Goal: Check status: Check status

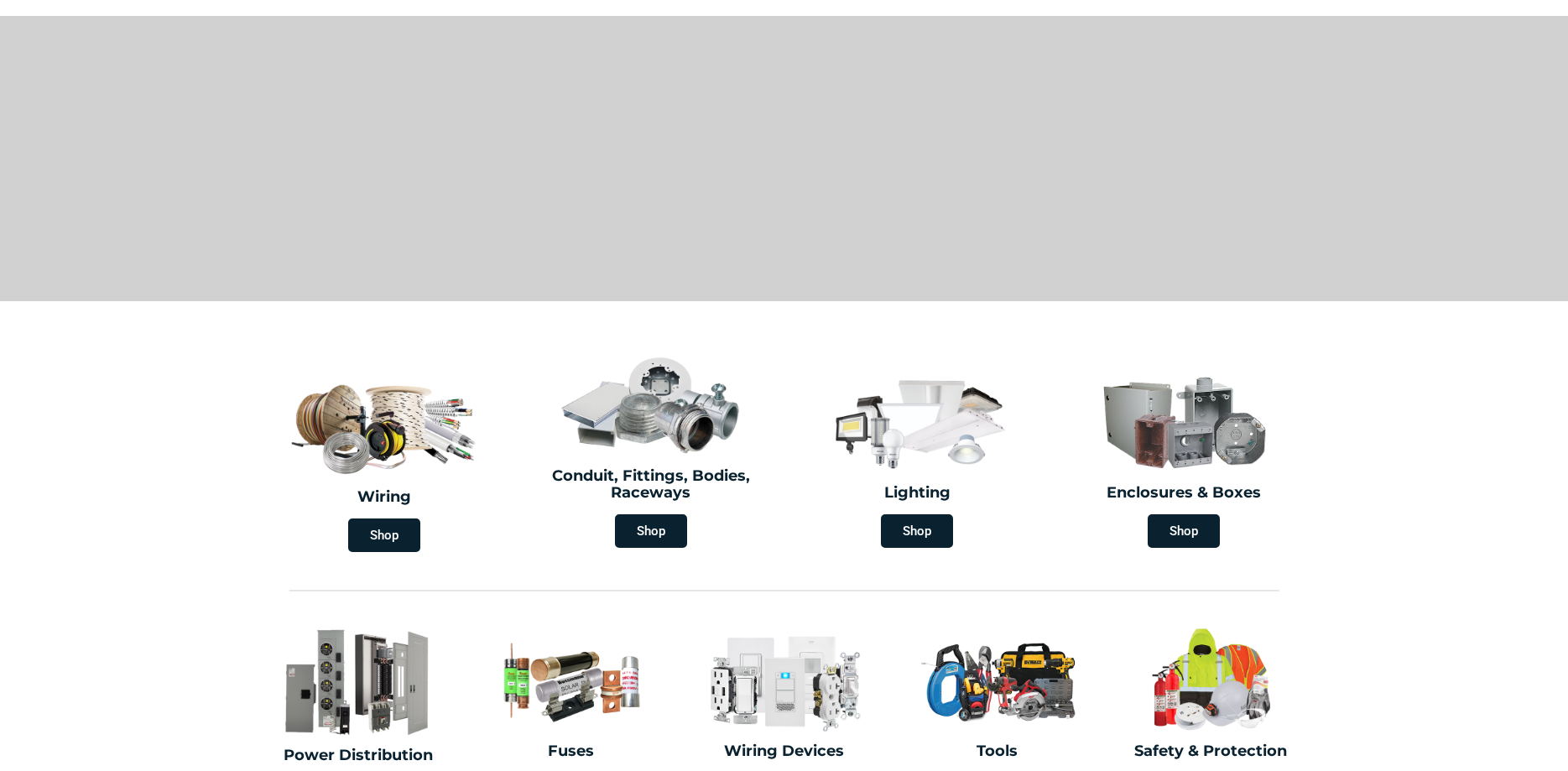
scroll to position [343, 0]
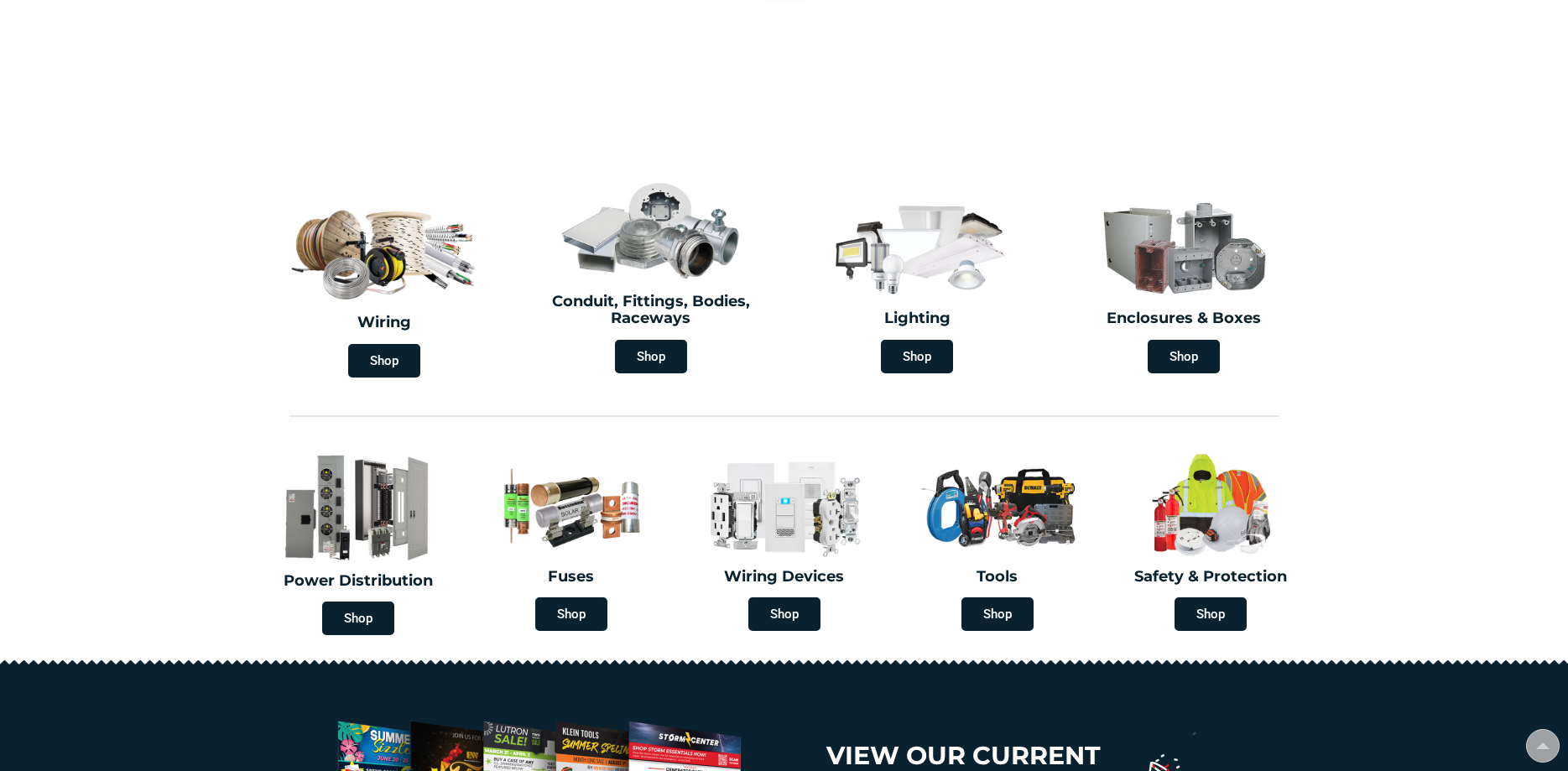
type input "[GEOGRAPHIC_DATA], [GEOGRAPHIC_DATA]"
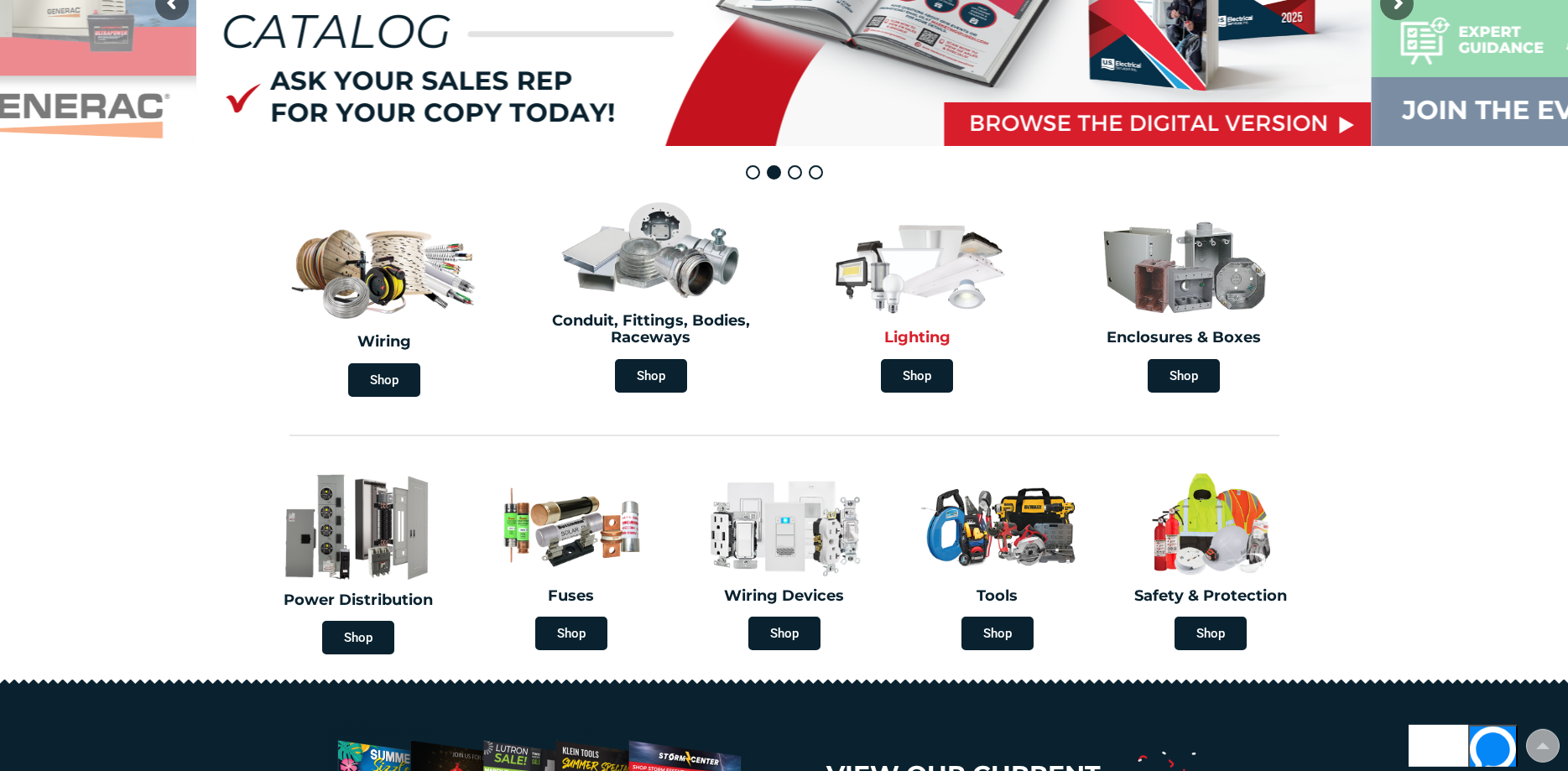
scroll to position [0, 0]
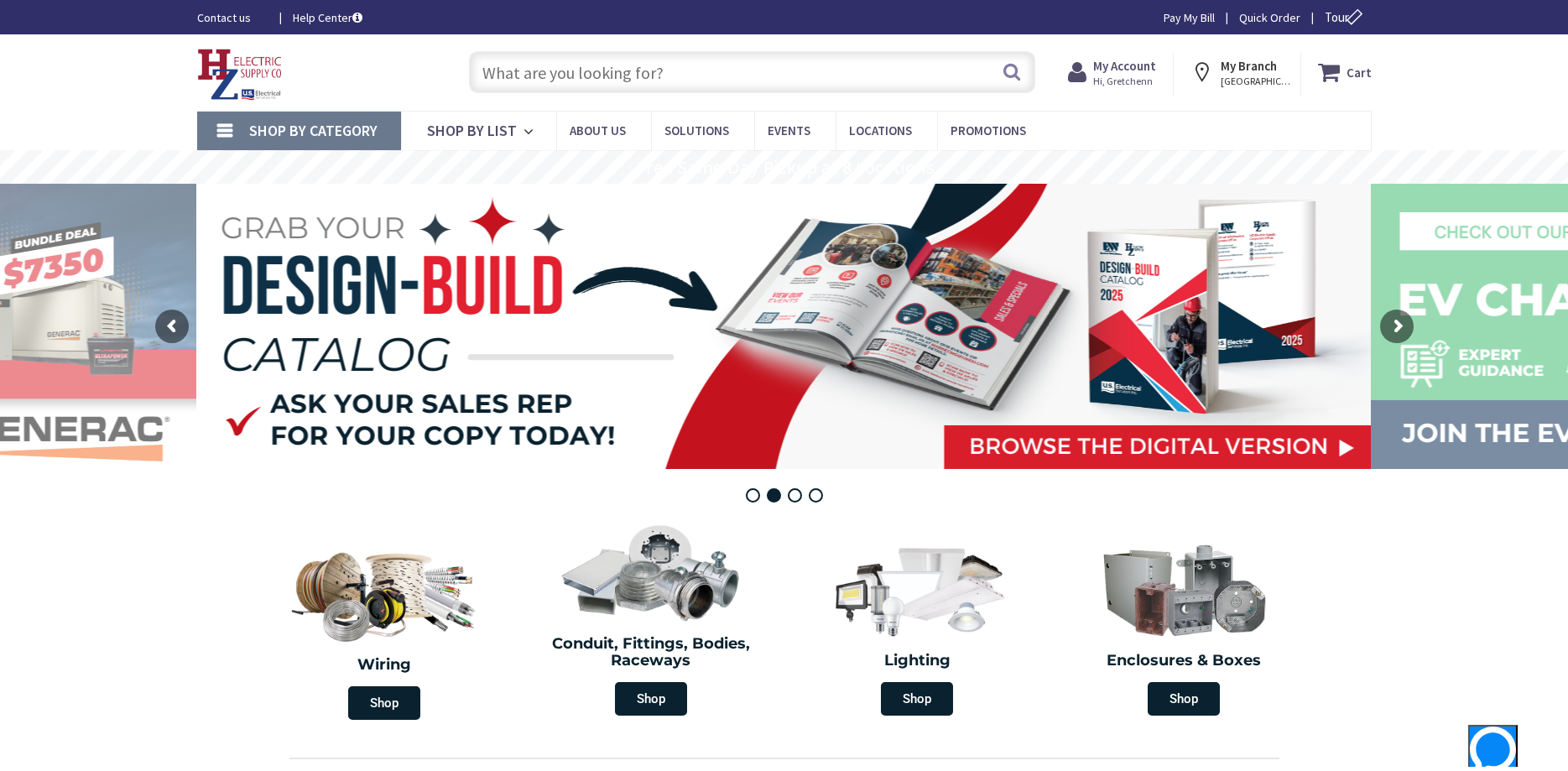
click at [1143, 77] on span "Hi, Gretchenn" at bounding box center [1125, 81] width 63 height 13
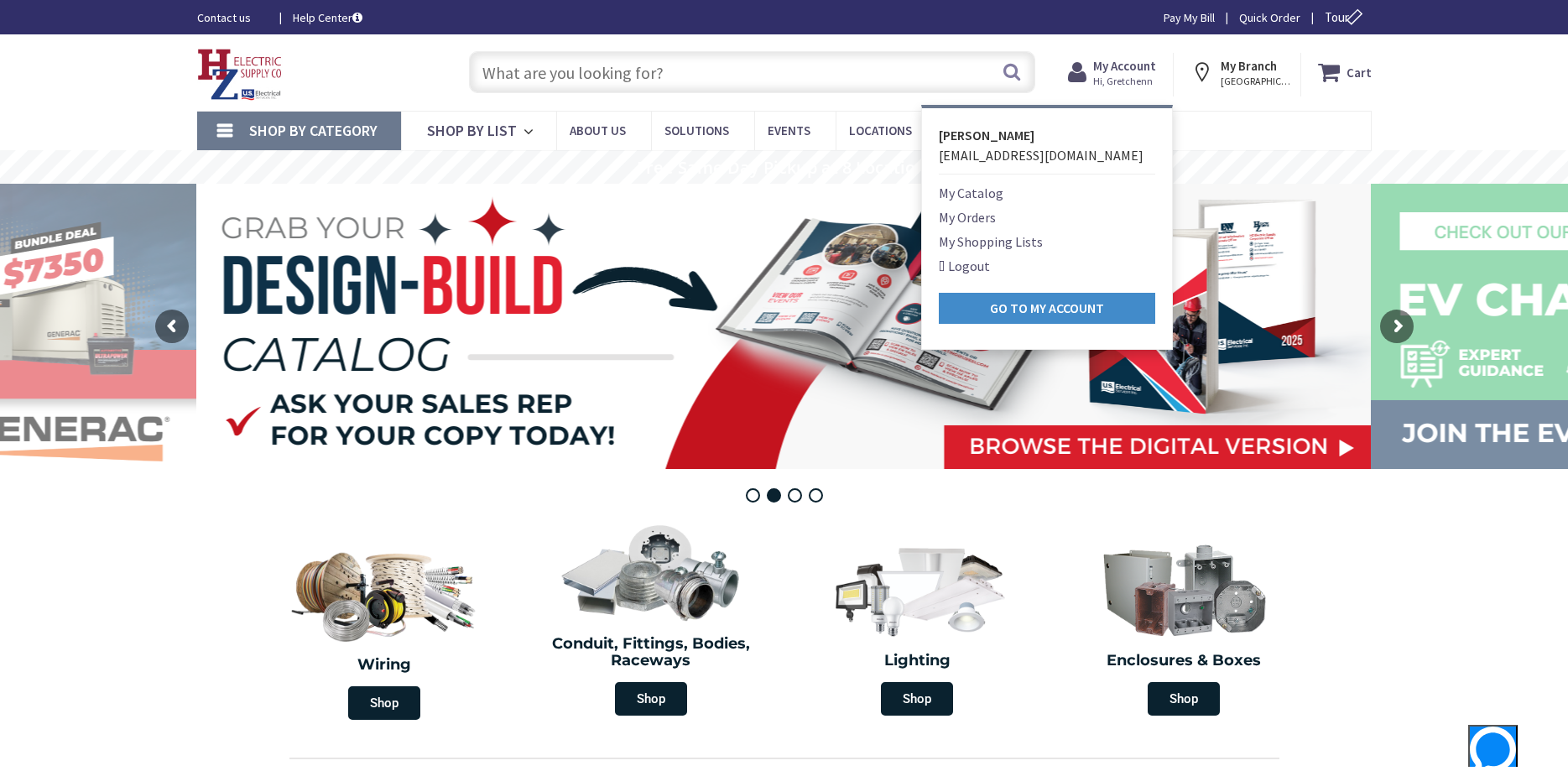
click at [980, 212] on link "My Orders" at bounding box center [967, 217] width 57 height 20
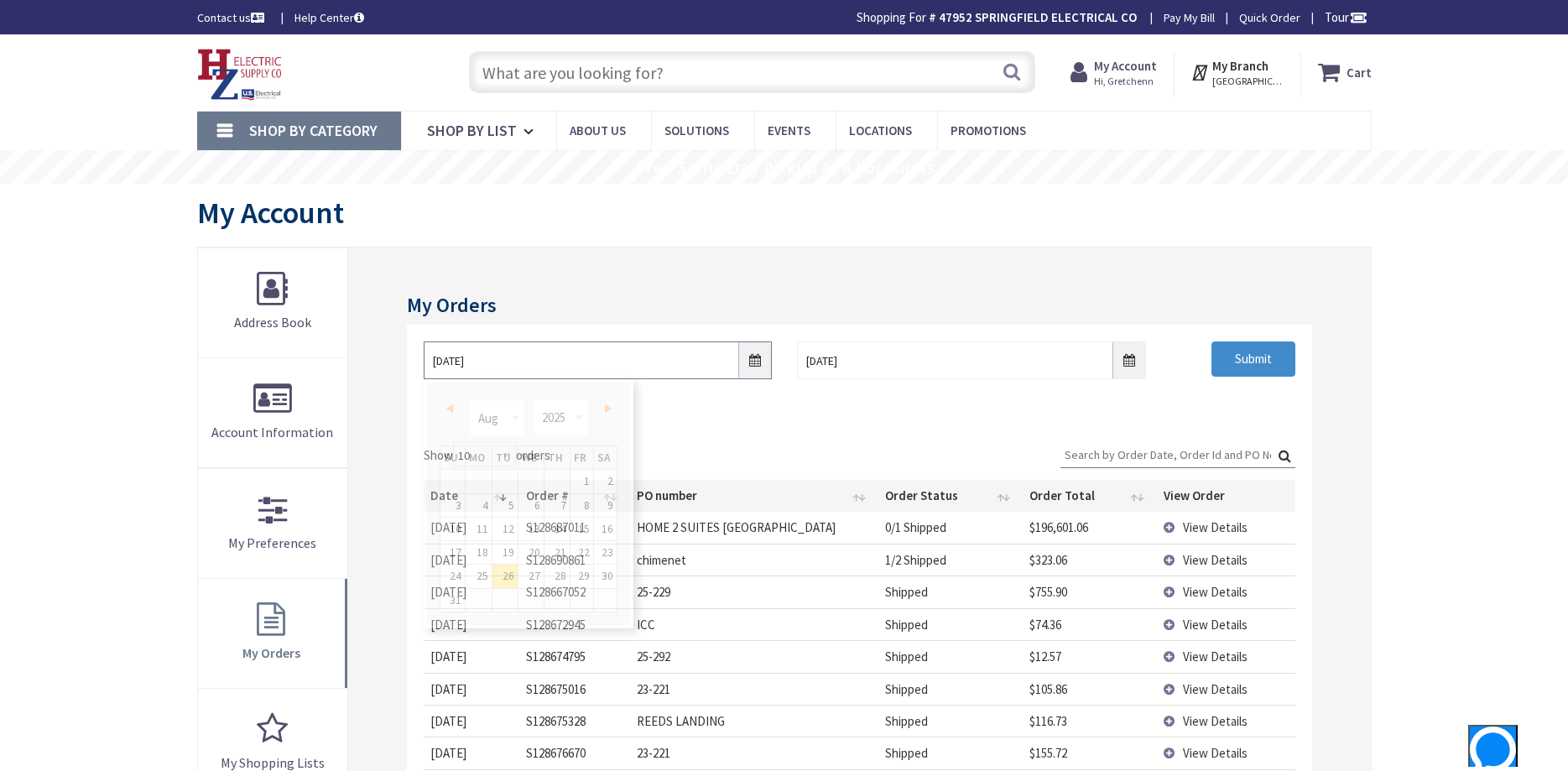
click at [755, 360] on input "8/26/2025" at bounding box center [598, 360] width 349 height 38
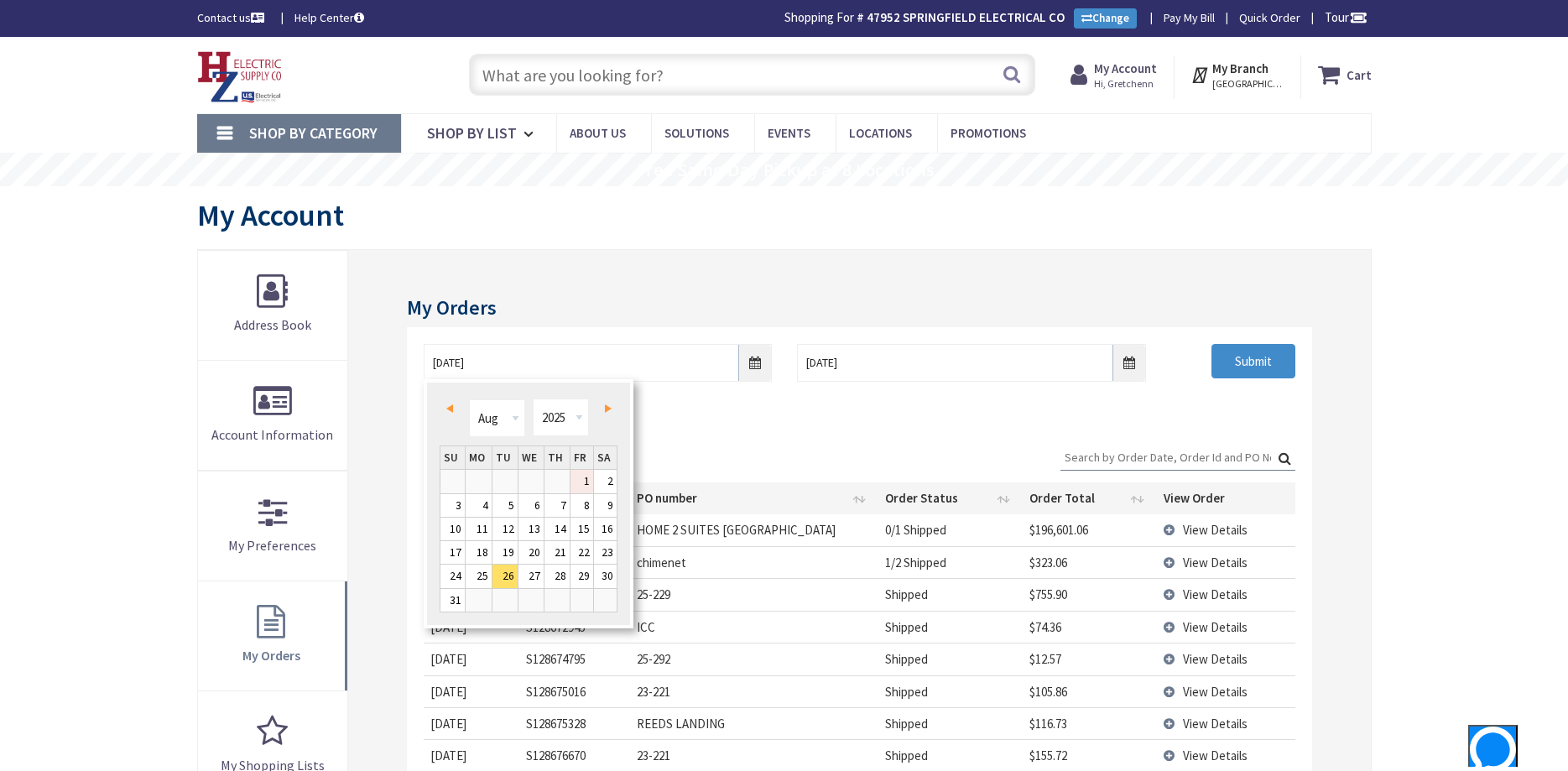
click at [587, 490] on link "1" at bounding box center [582, 482] width 23 height 23
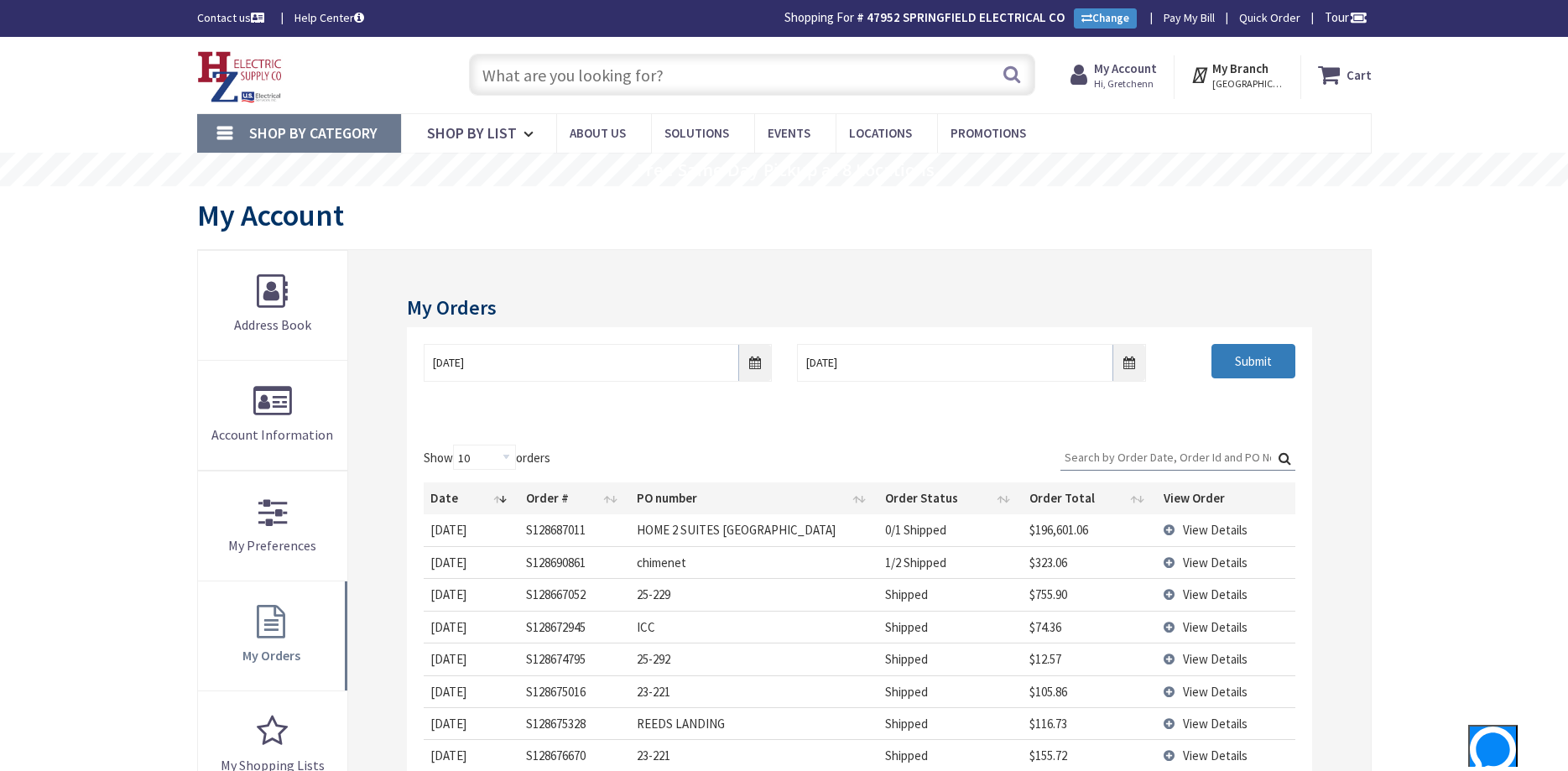
click at [1266, 366] on input "Submit" at bounding box center [1253, 362] width 84 height 35
click at [755, 364] on input "08/01/2025" at bounding box center [598, 363] width 349 height 38
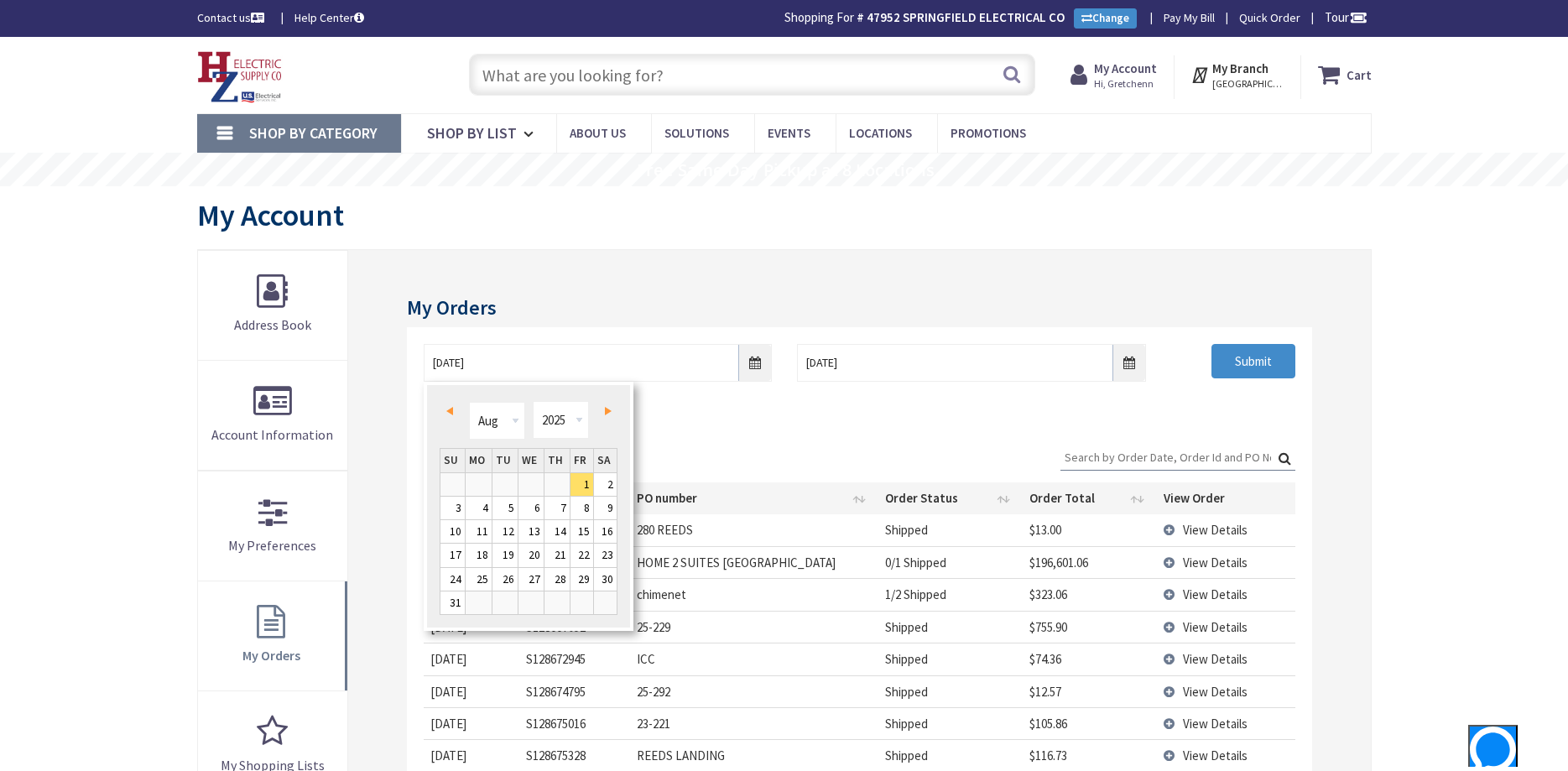
click at [457, 412] on link "Prev" at bounding box center [453, 411] width 23 height 23
click at [475, 552] on link "23" at bounding box center [478, 556] width 26 height 23
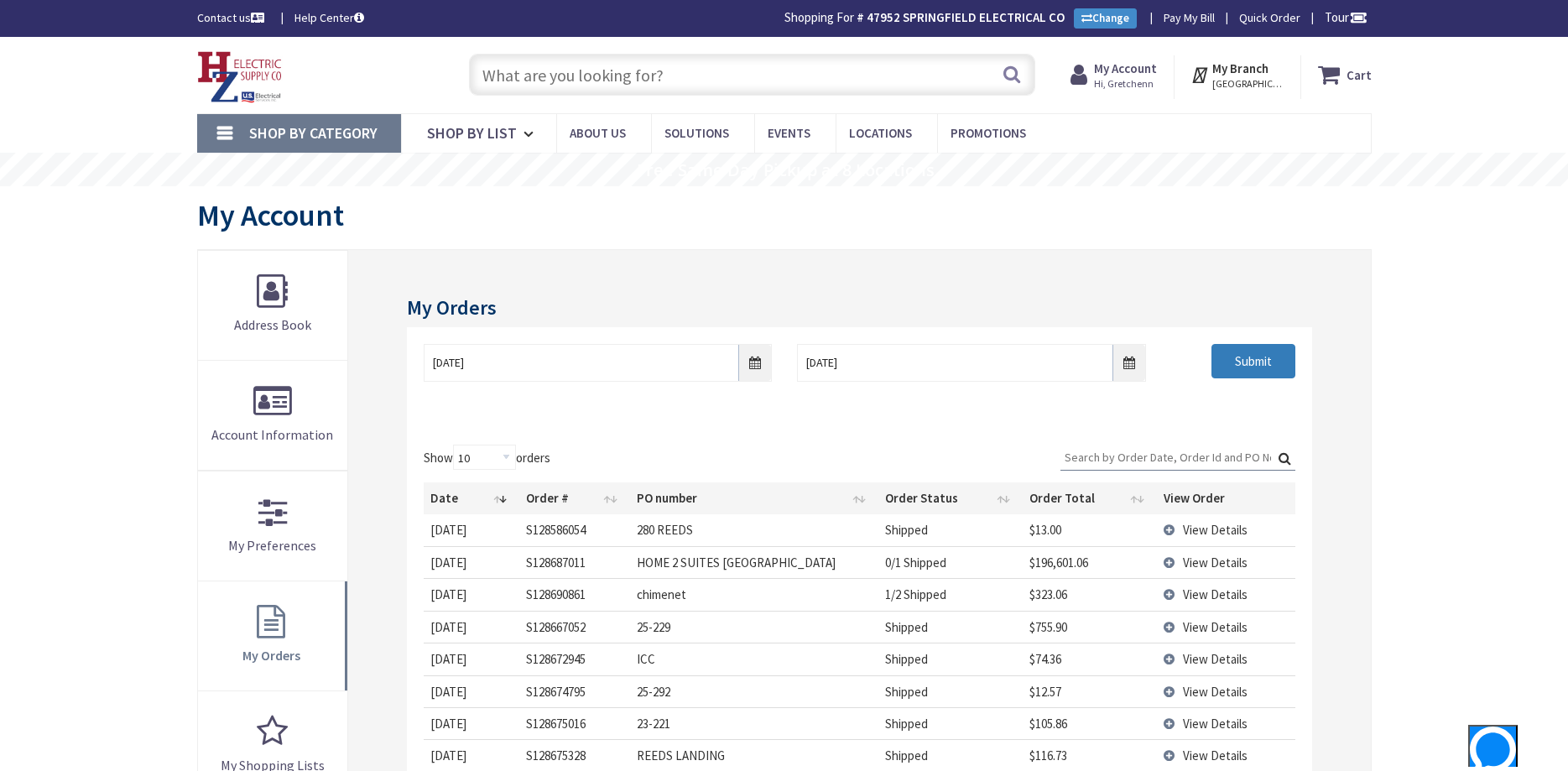
click at [1271, 368] on input "Submit" at bounding box center [1253, 362] width 84 height 35
click at [501, 498] on th "Date" at bounding box center [472, 498] width 96 height 32
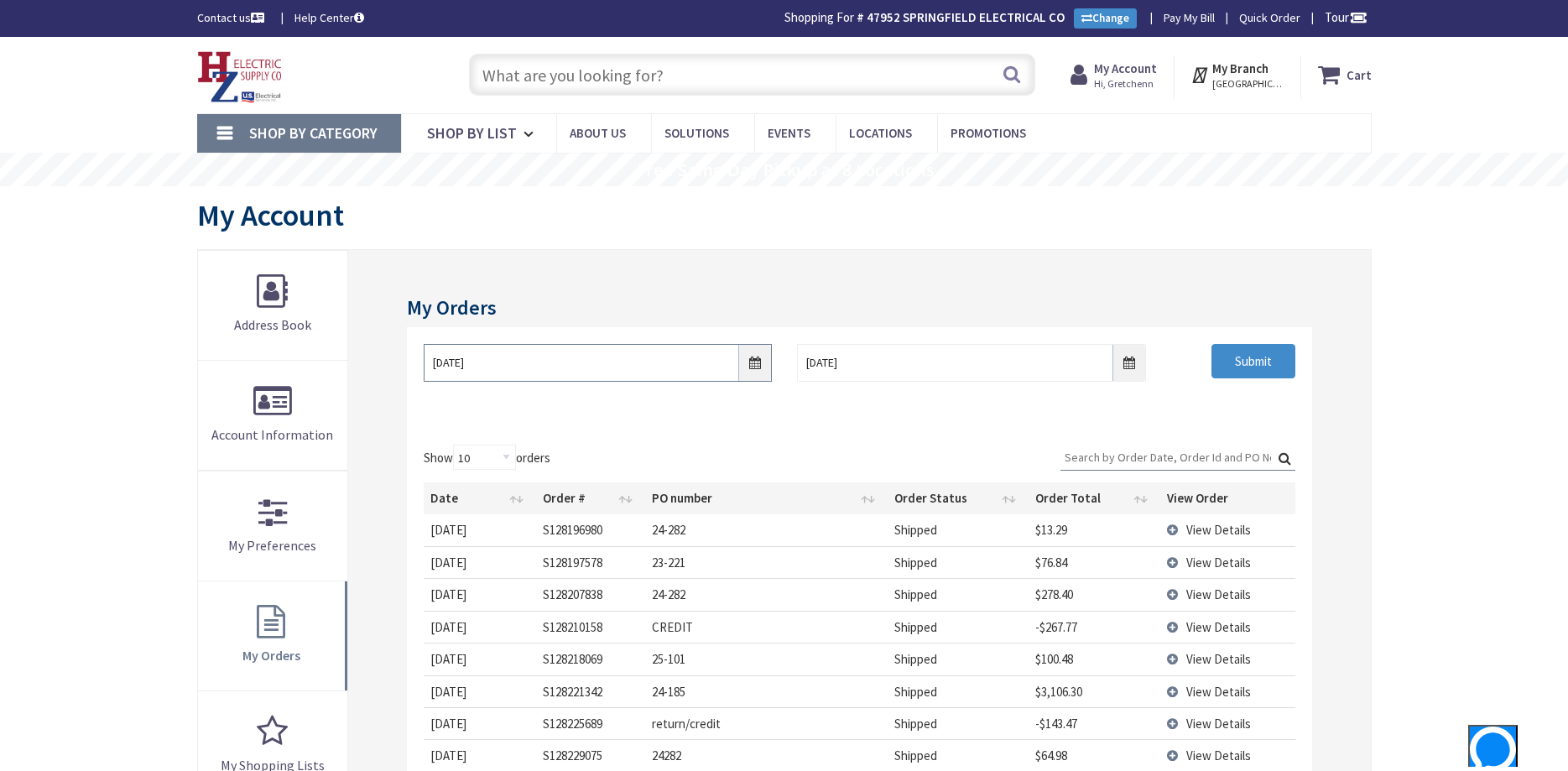
click at [753, 363] on input "06/23/2025" at bounding box center [598, 363] width 349 height 38
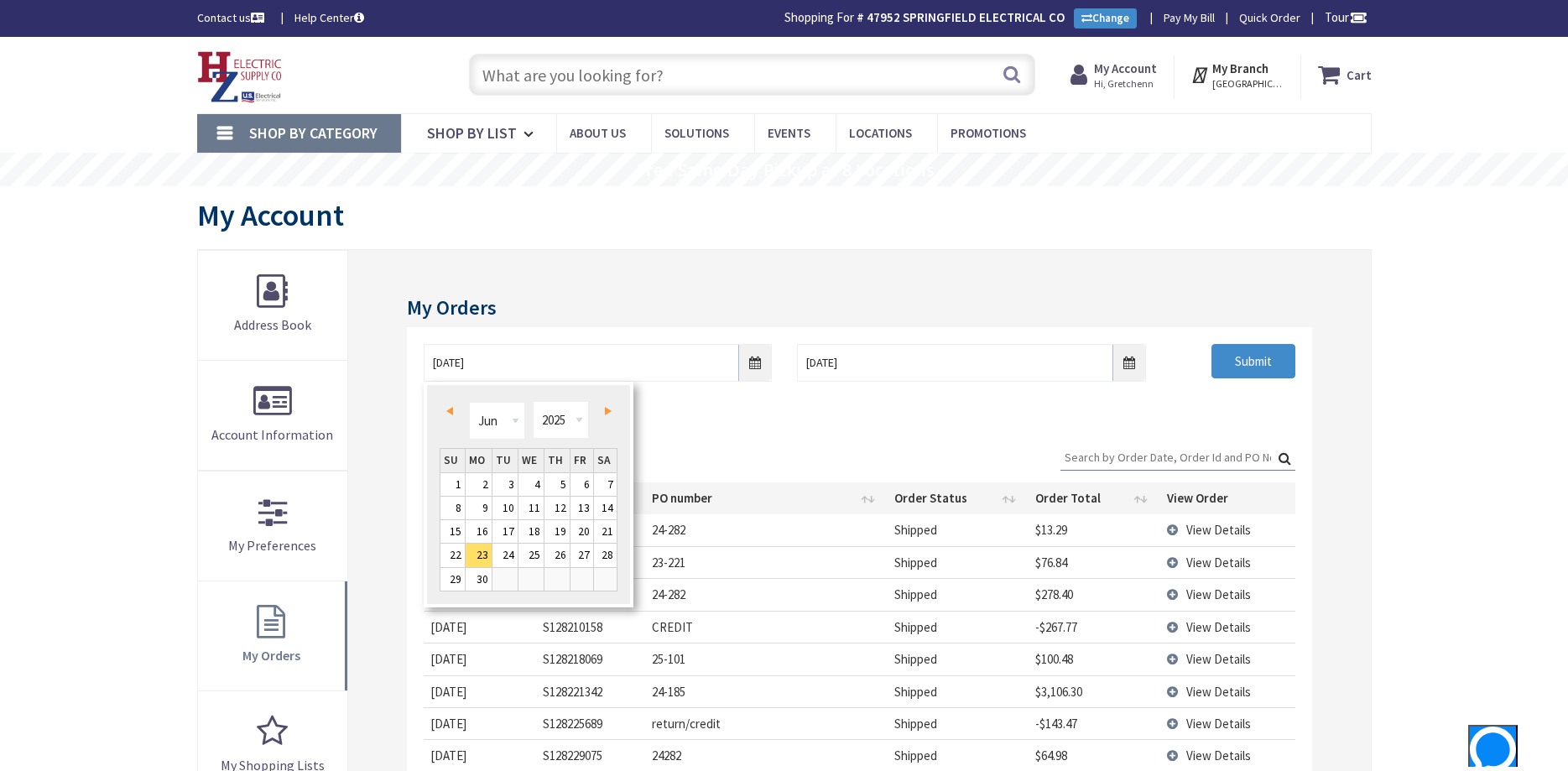
click at [447, 406] on link "Prev" at bounding box center [453, 411] width 23 height 23
click at [609, 399] on div "Prev Next Jan Feb Mar Apr May Jun Jul Aug Sep Oct Nov Dec 1980 1981 1982 1983 1…" at bounding box center [528, 422] width 178 height 50
click at [609, 409] on span "Next" at bounding box center [609, 411] width 7 height 8
click at [527, 560] on link "23" at bounding box center [531, 556] width 25 height 23
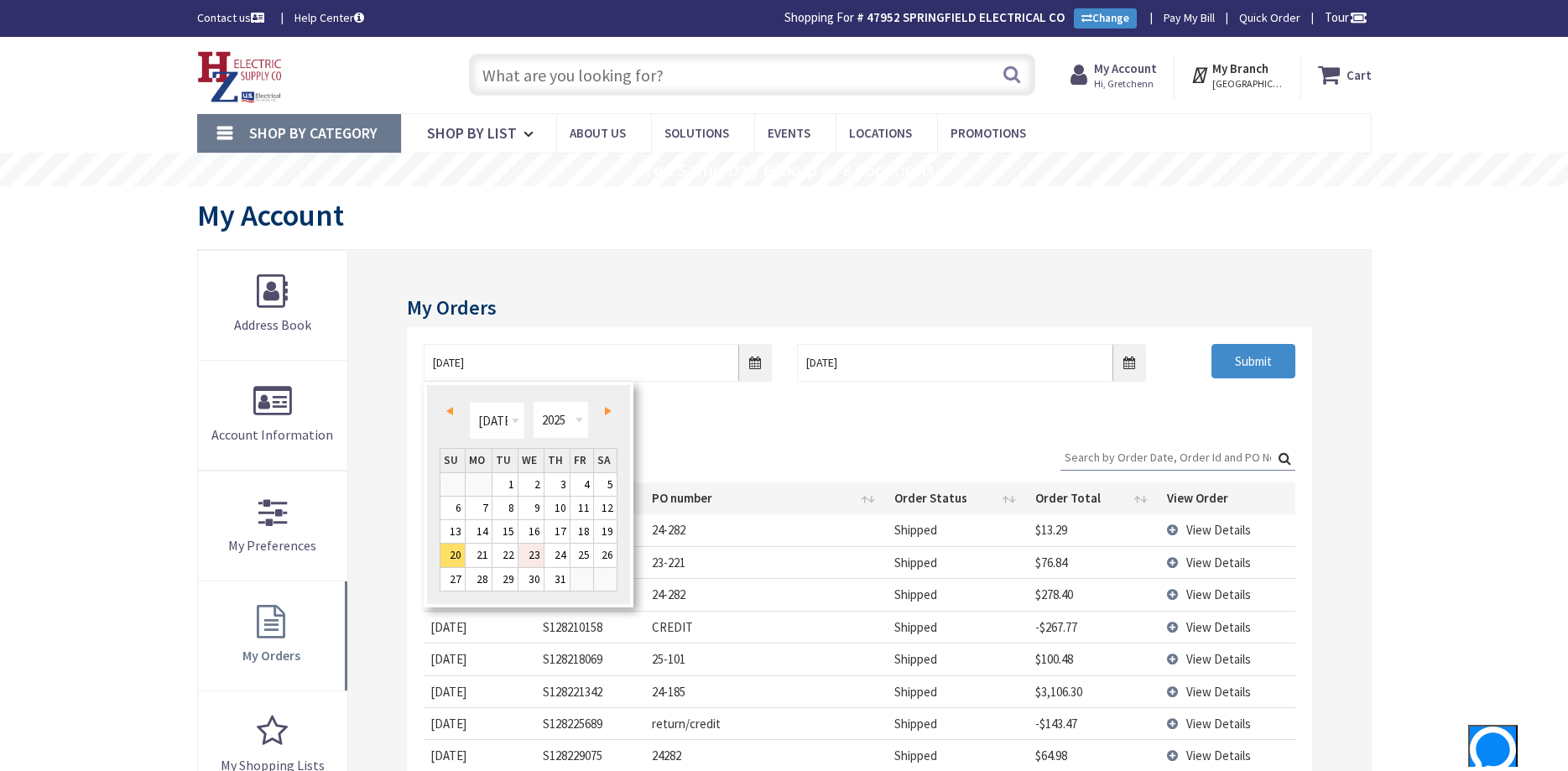
type input "07/23/2025"
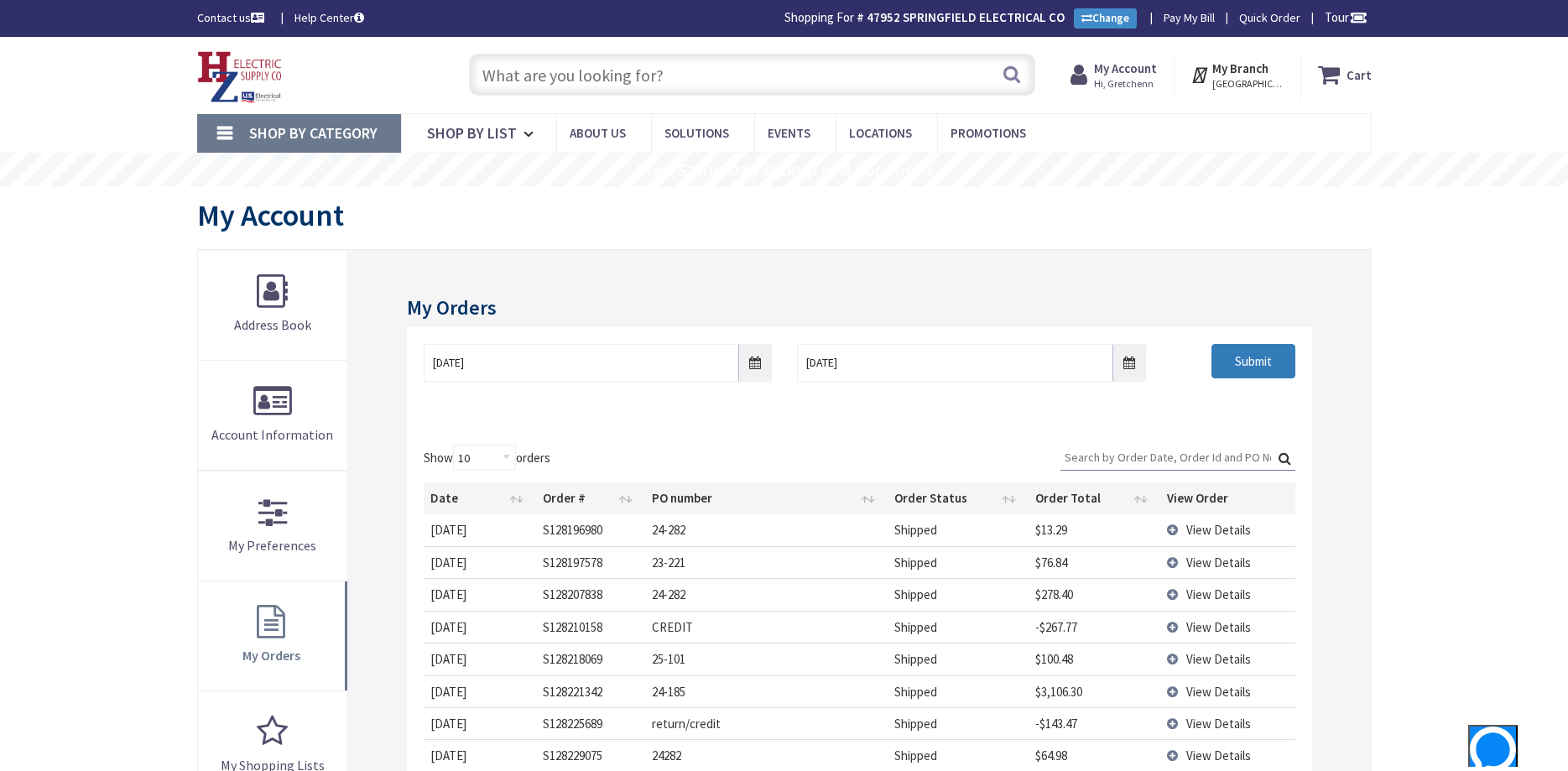
click at [1224, 367] on input "Submit" at bounding box center [1253, 362] width 84 height 35
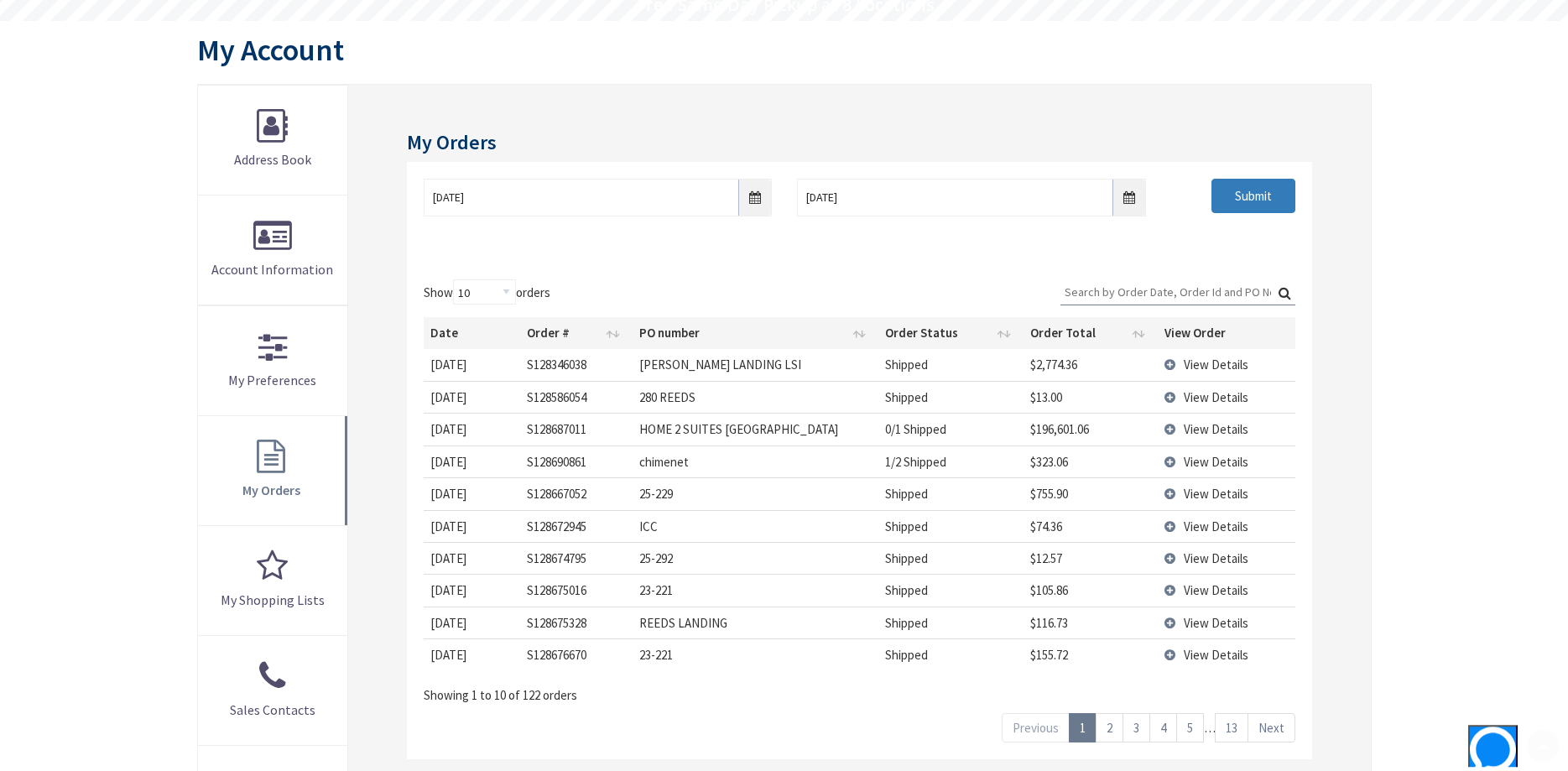
scroll to position [171, 0]
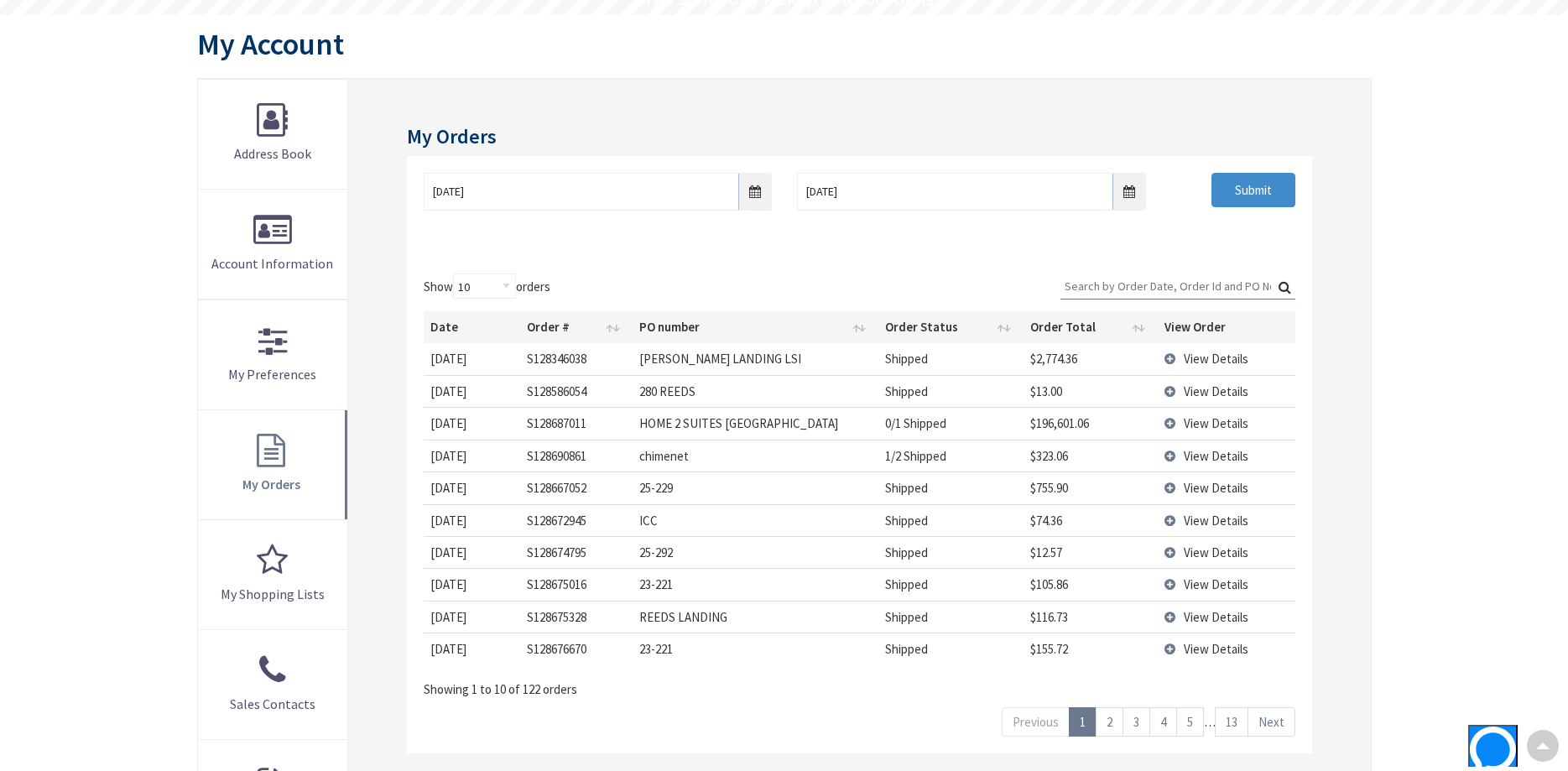
click at [500, 327] on th "Date" at bounding box center [472, 328] width 96 height 32
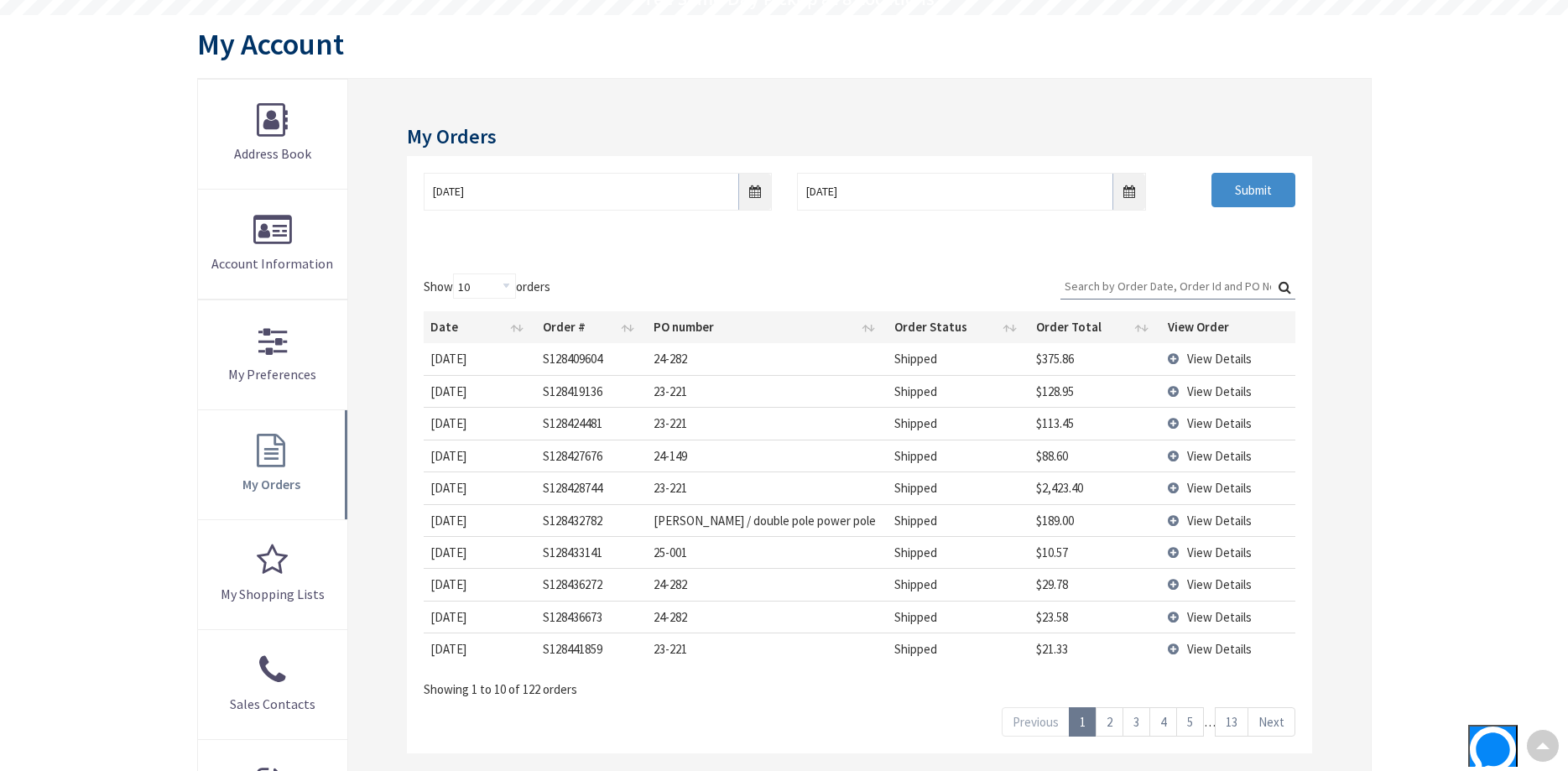
click at [1205, 486] on span "View Details" at bounding box center [1219, 488] width 65 height 16
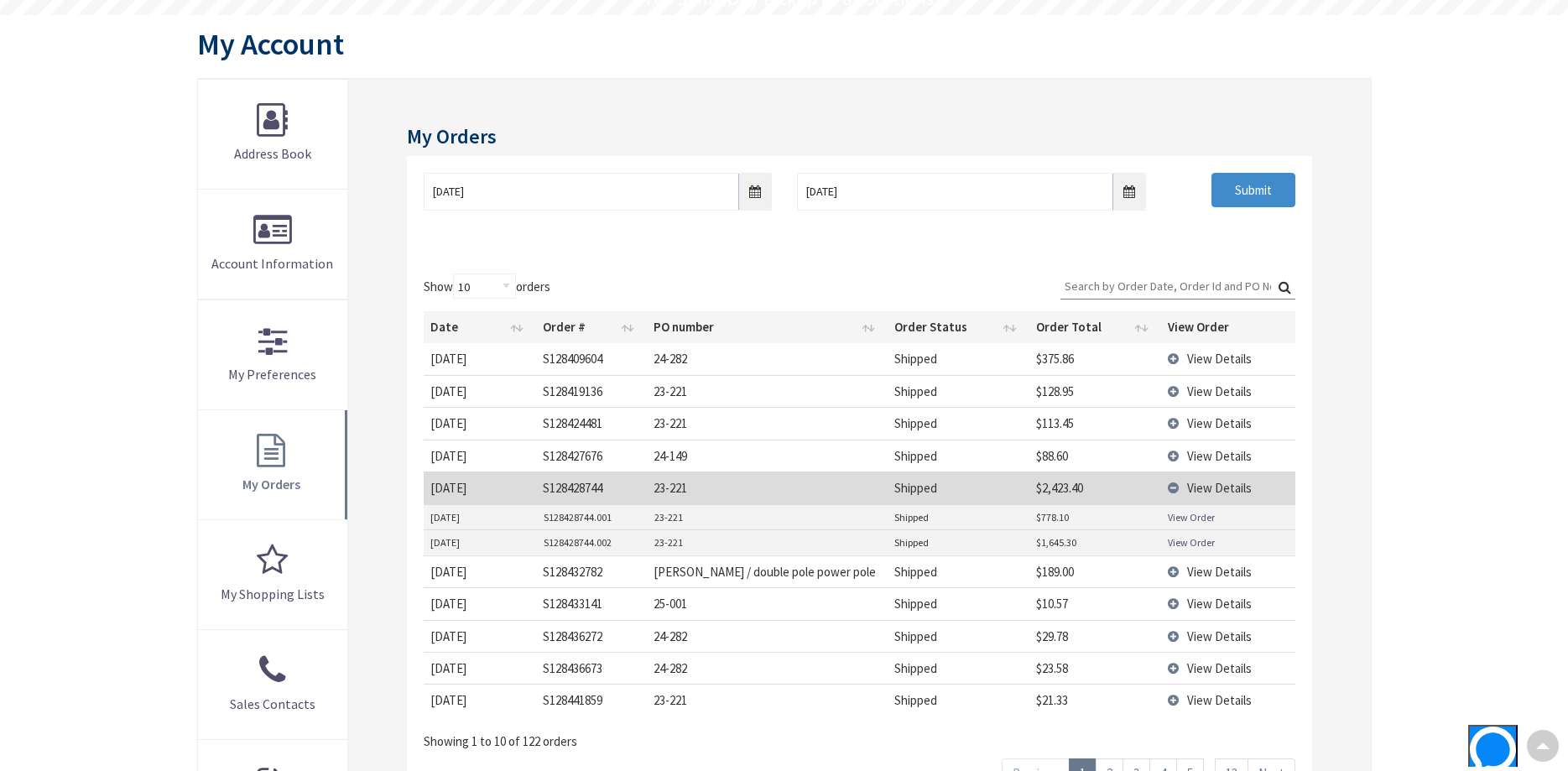
click at [1196, 536] on td "View Order" at bounding box center [1228, 542] width 135 height 25
click at [1193, 542] on link "View Order" at bounding box center [1191, 543] width 47 height 14
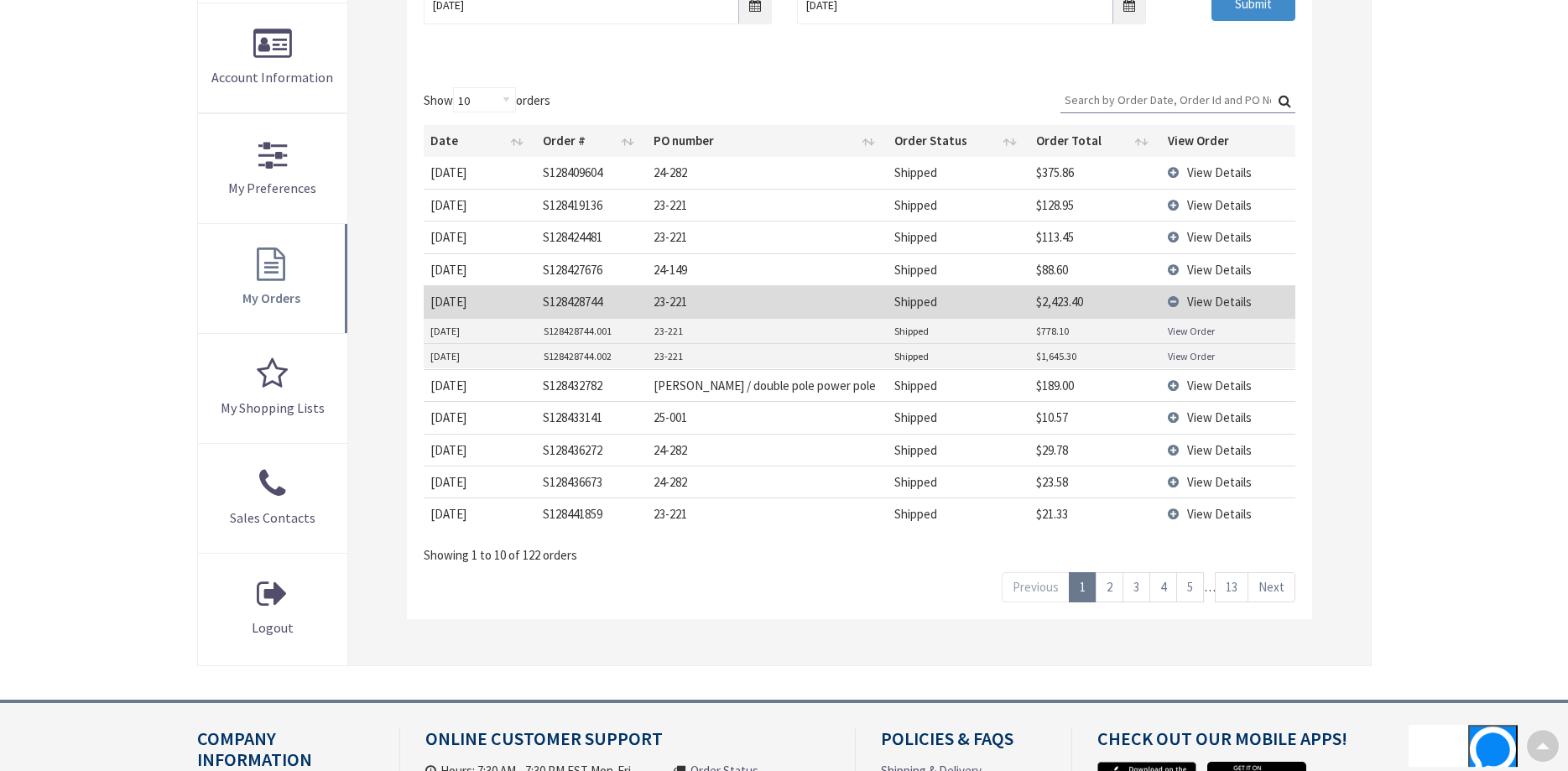
scroll to position [428, 0]
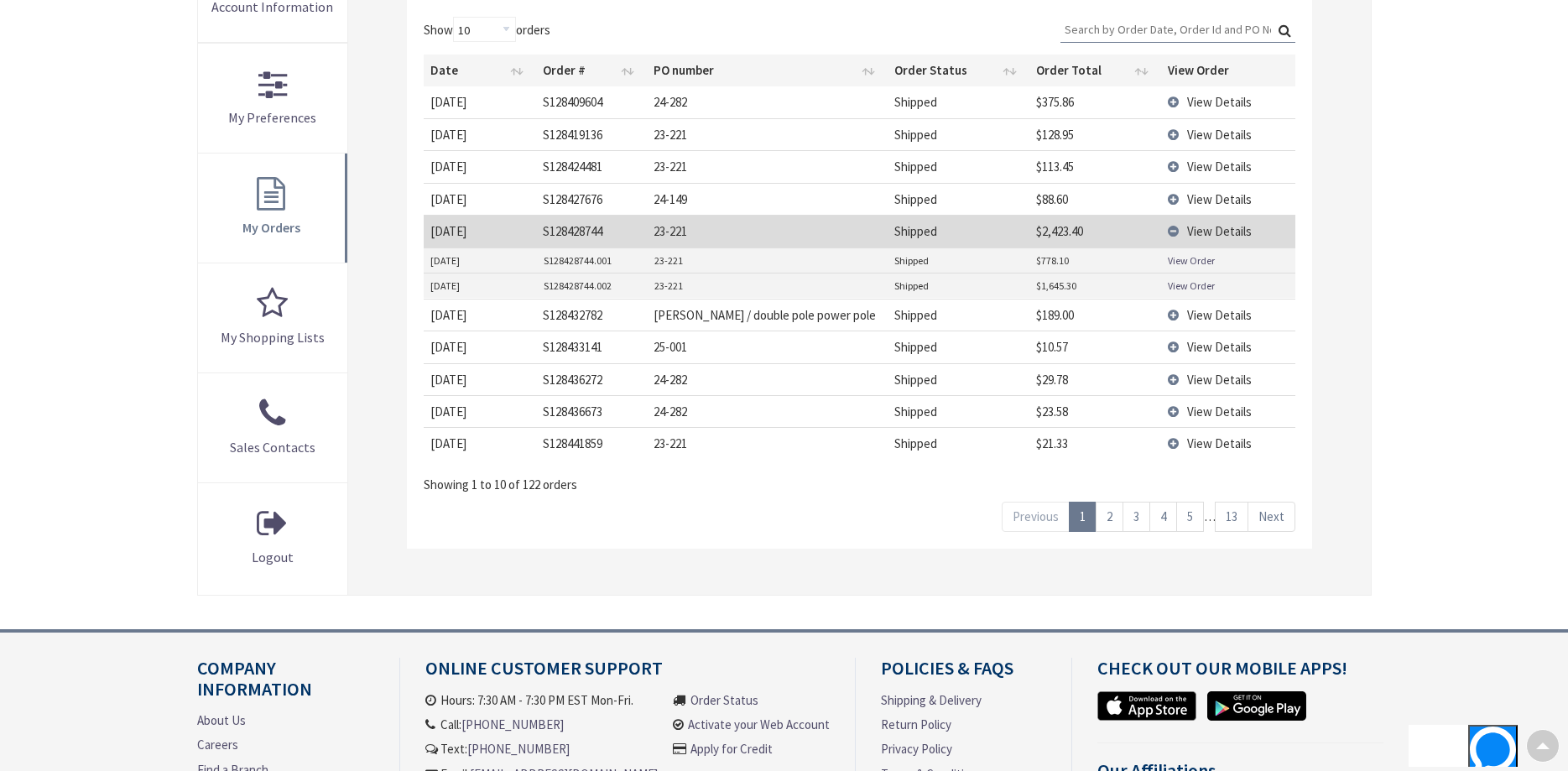
click at [1107, 518] on link "2" at bounding box center [1109, 516] width 27 height 29
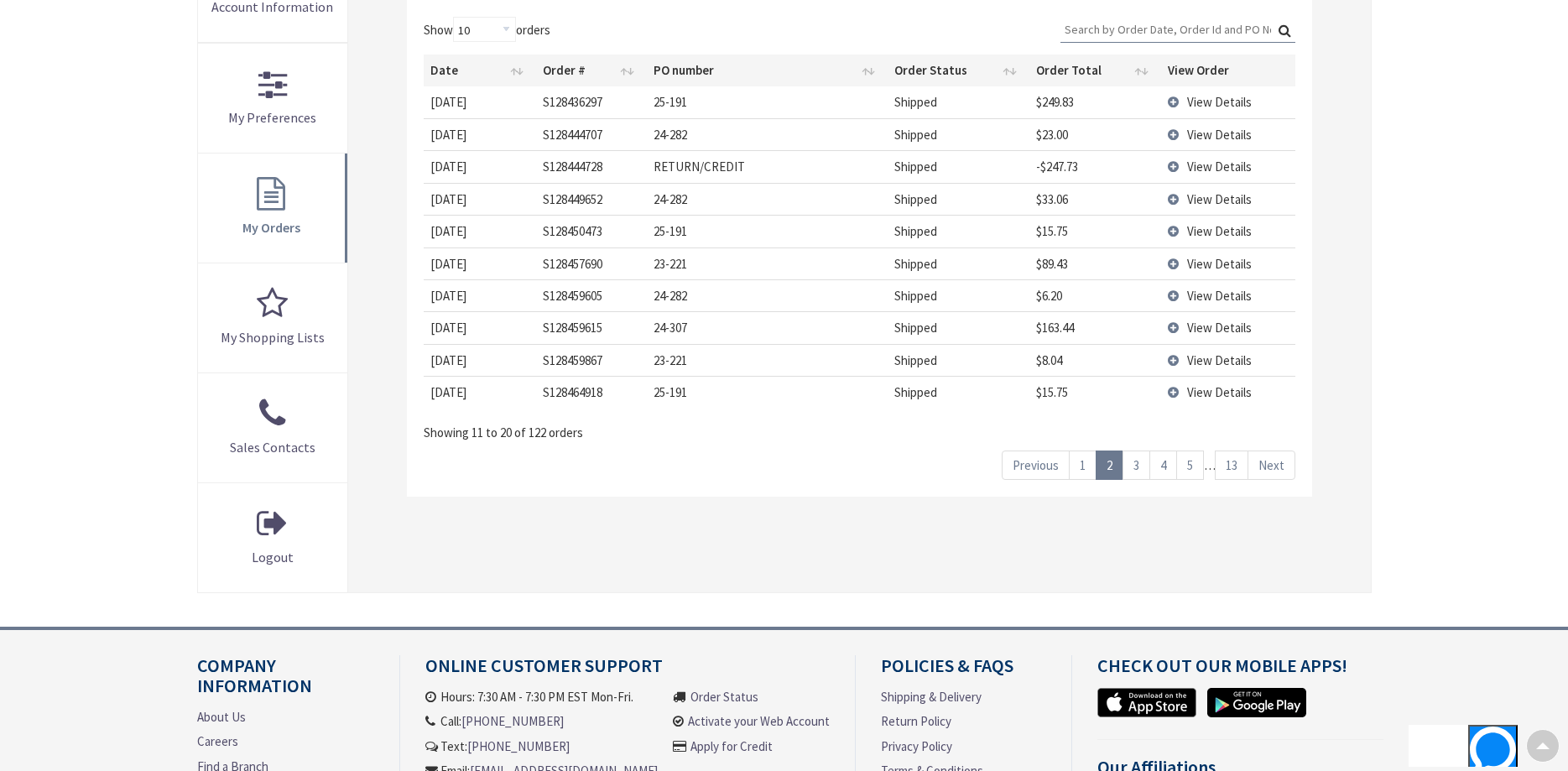
click at [1132, 473] on link "3" at bounding box center [1136, 465] width 27 height 29
click at [1161, 467] on link "4" at bounding box center [1163, 465] width 27 height 29
click at [1186, 466] on link "5" at bounding box center [1190, 465] width 27 height 29
click at [1186, 466] on link "6" at bounding box center [1190, 465] width 27 height 29
click at [1188, 466] on link "7" at bounding box center [1190, 465] width 27 height 29
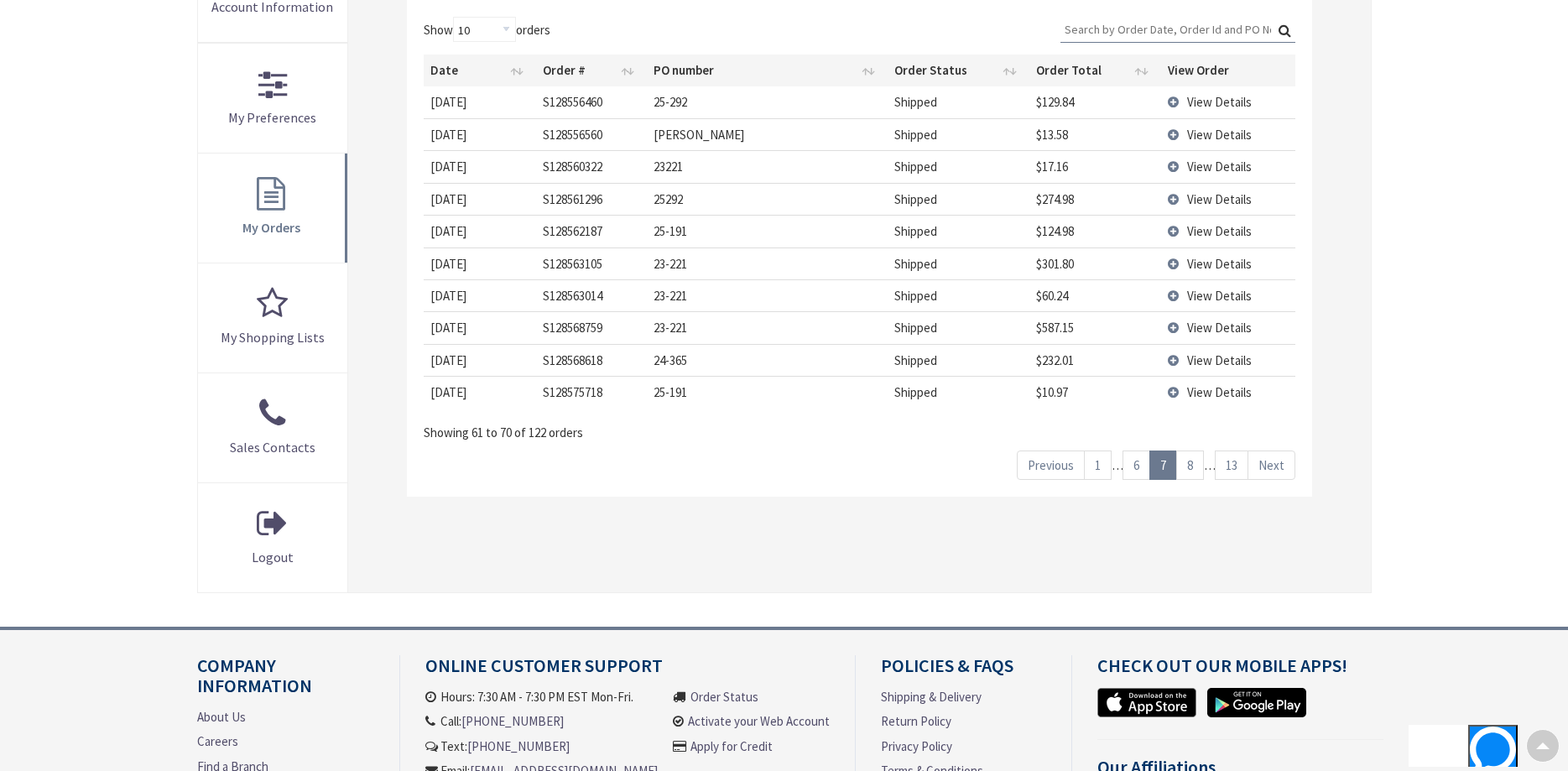
click at [1188, 466] on link "8" at bounding box center [1190, 465] width 27 height 29
click at [1188, 466] on link "9" at bounding box center [1190, 465] width 27 height 29
click at [1188, 466] on link "10" at bounding box center [1188, 465] width 34 height 29
click at [1166, 468] on link "11" at bounding box center [1166, 465] width 34 height 29
click at [701, 73] on th "PO number" at bounding box center [767, 71] width 241 height 32
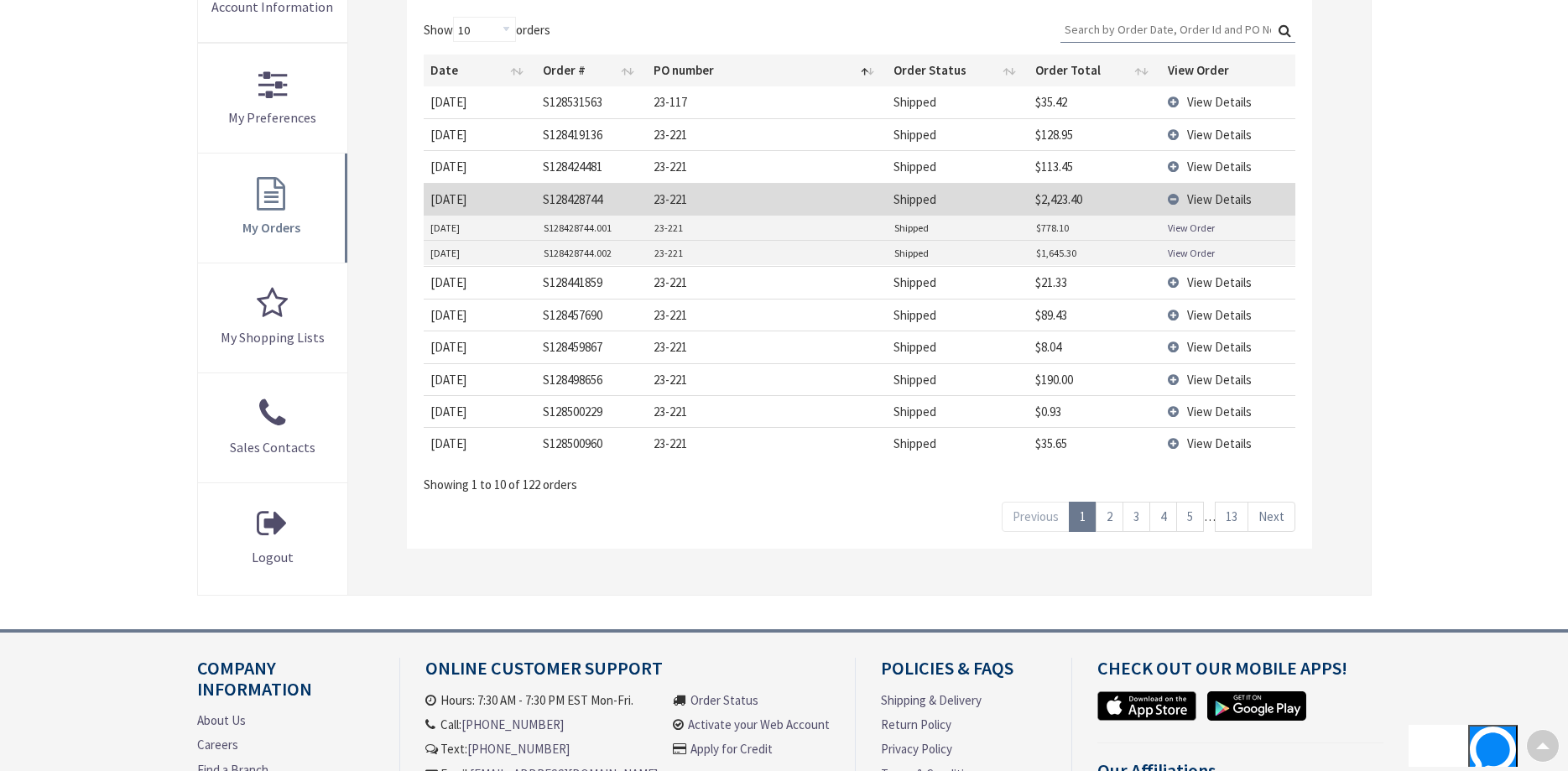
click at [1108, 521] on link "2" at bounding box center [1109, 516] width 27 height 29
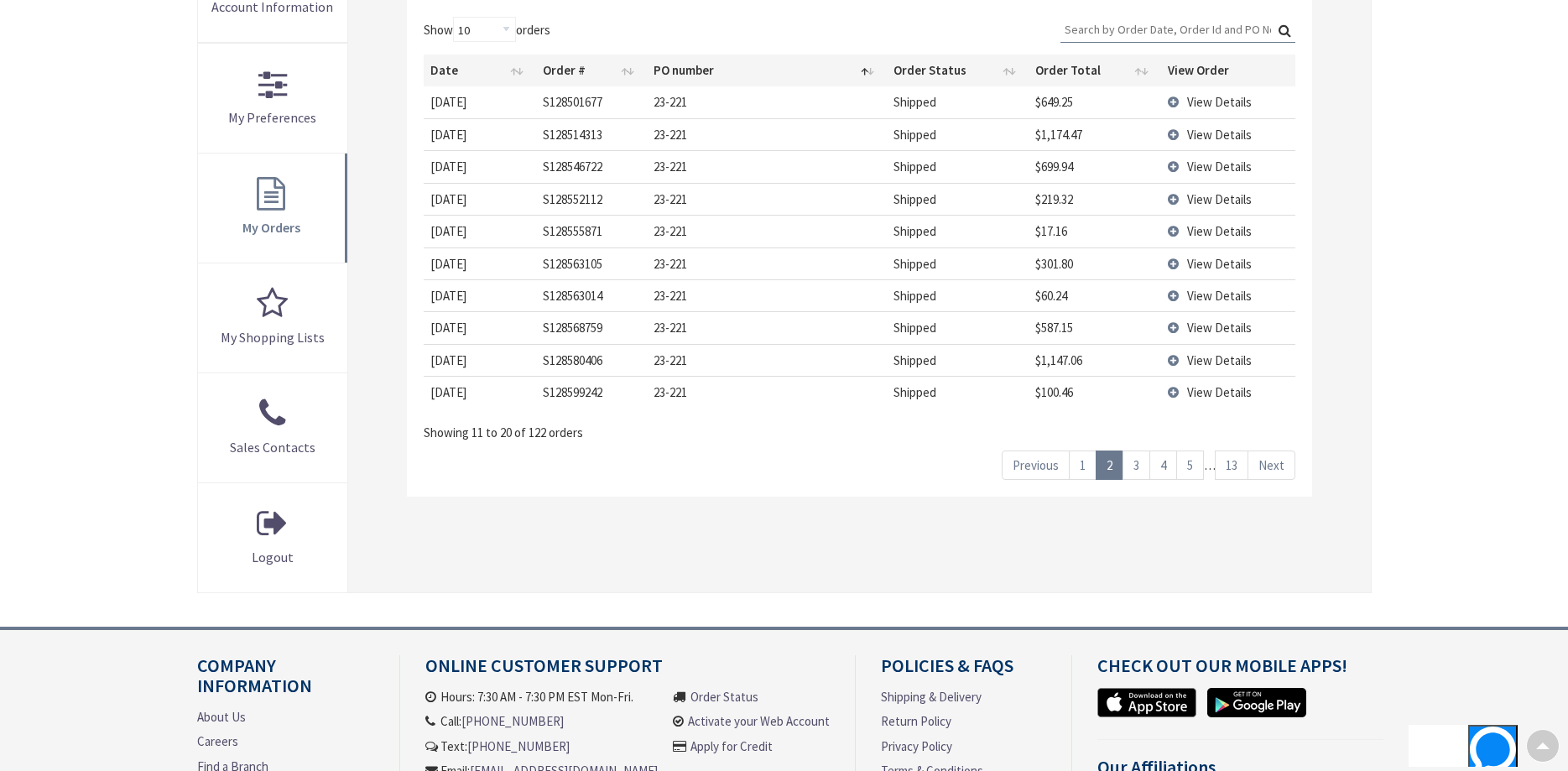
click at [1141, 473] on link "3" at bounding box center [1136, 465] width 27 height 29
click at [1205, 267] on span "View Details" at bounding box center [1219, 264] width 65 height 16
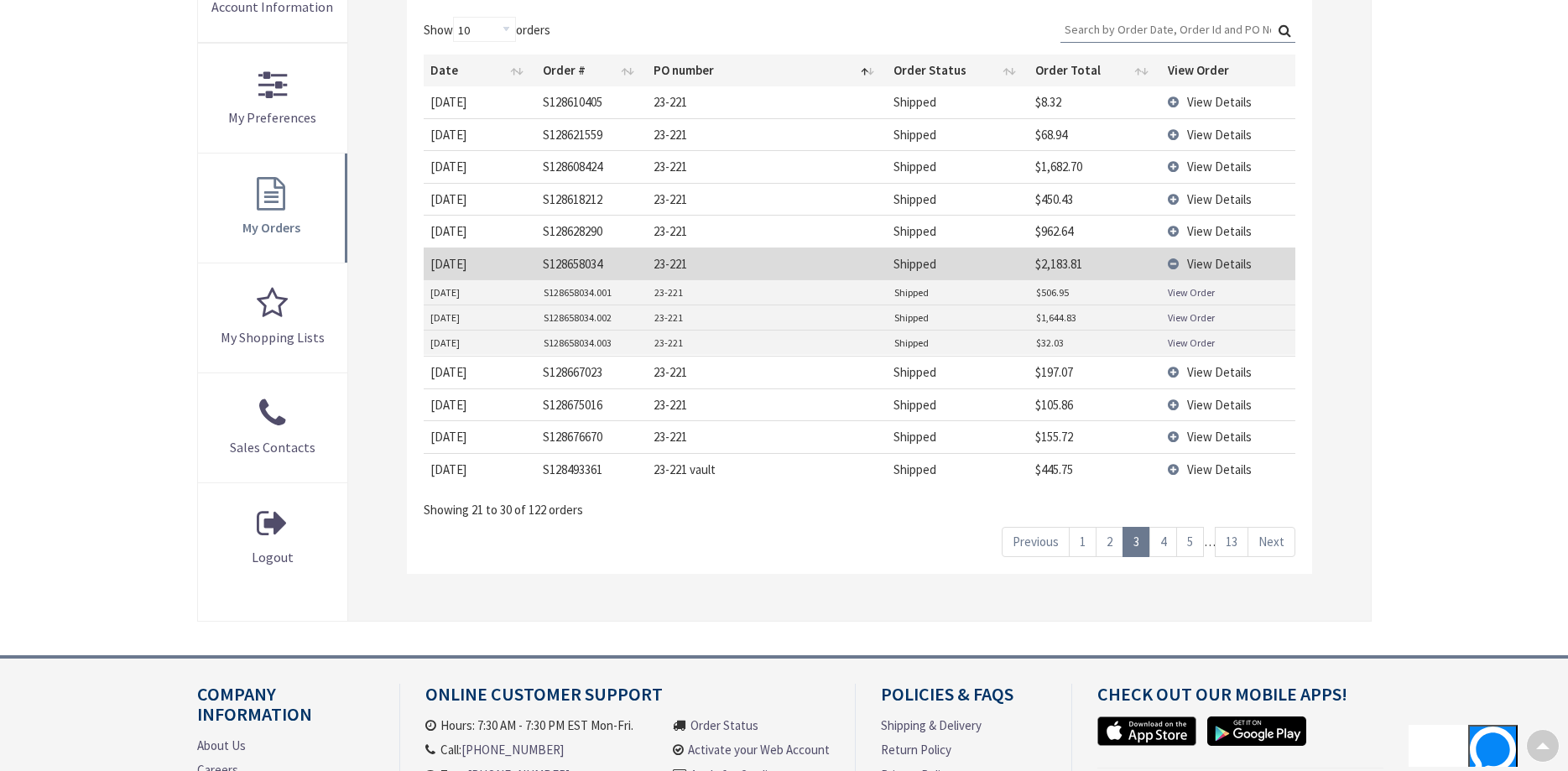
click at [1200, 160] on span "View Details" at bounding box center [1219, 166] width 65 height 16
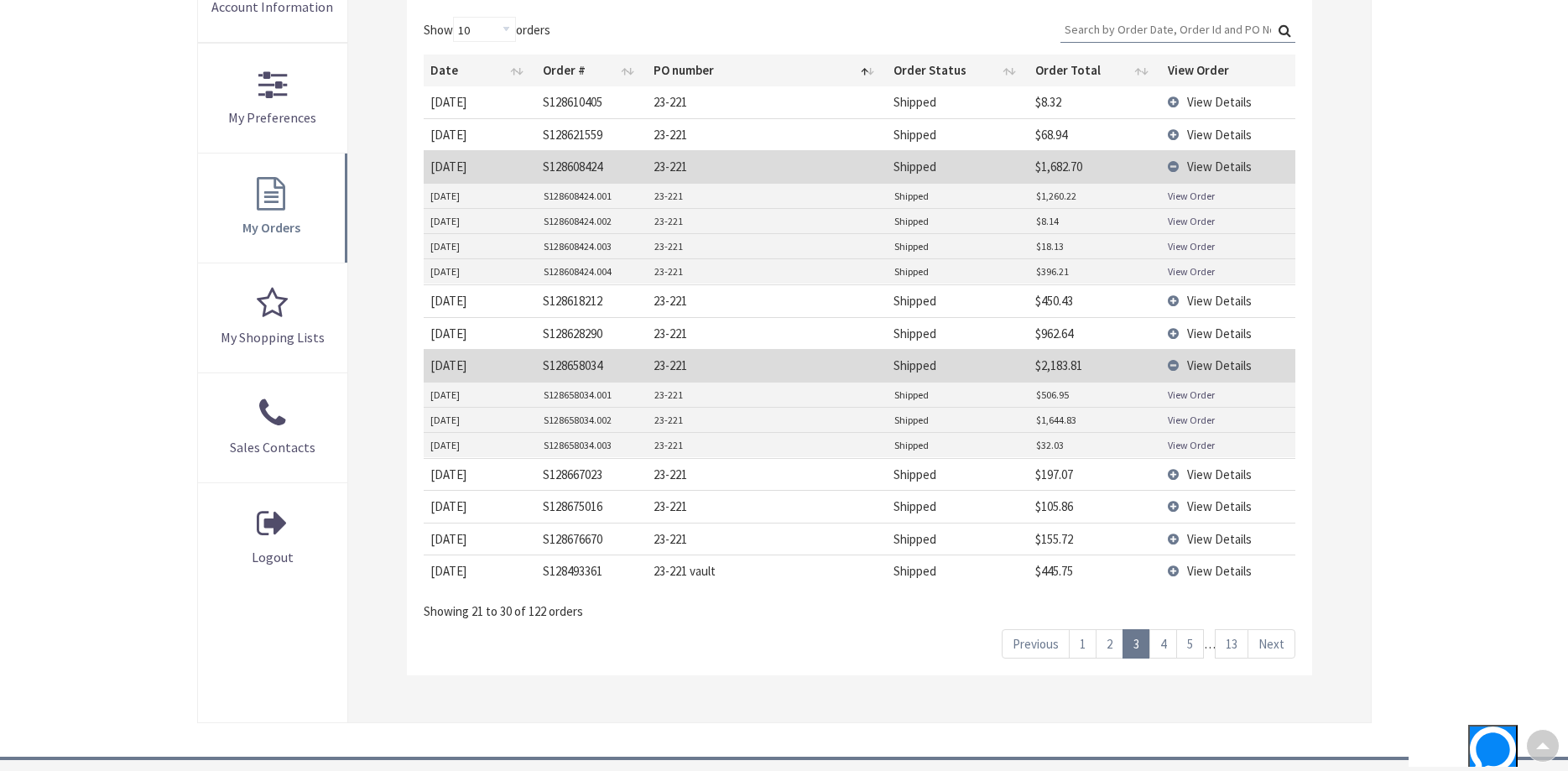
click at [1166, 641] on link "4" at bounding box center [1163, 644] width 27 height 29
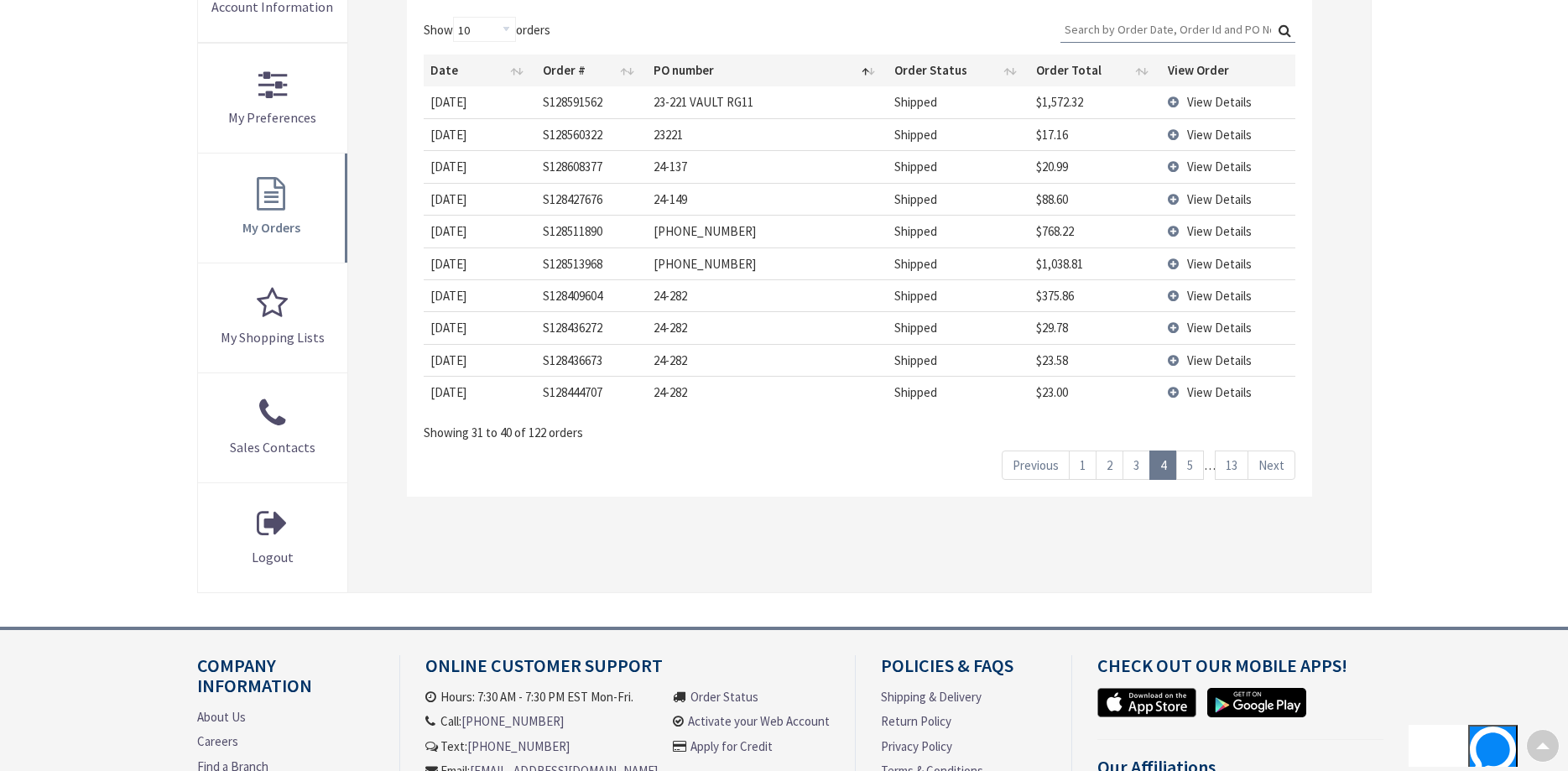
click at [1190, 466] on link "5" at bounding box center [1190, 465] width 27 height 29
click at [1130, 469] on link "4" at bounding box center [1136, 465] width 27 height 29
click at [1080, 469] on link "1" at bounding box center [1082, 465] width 27 height 29
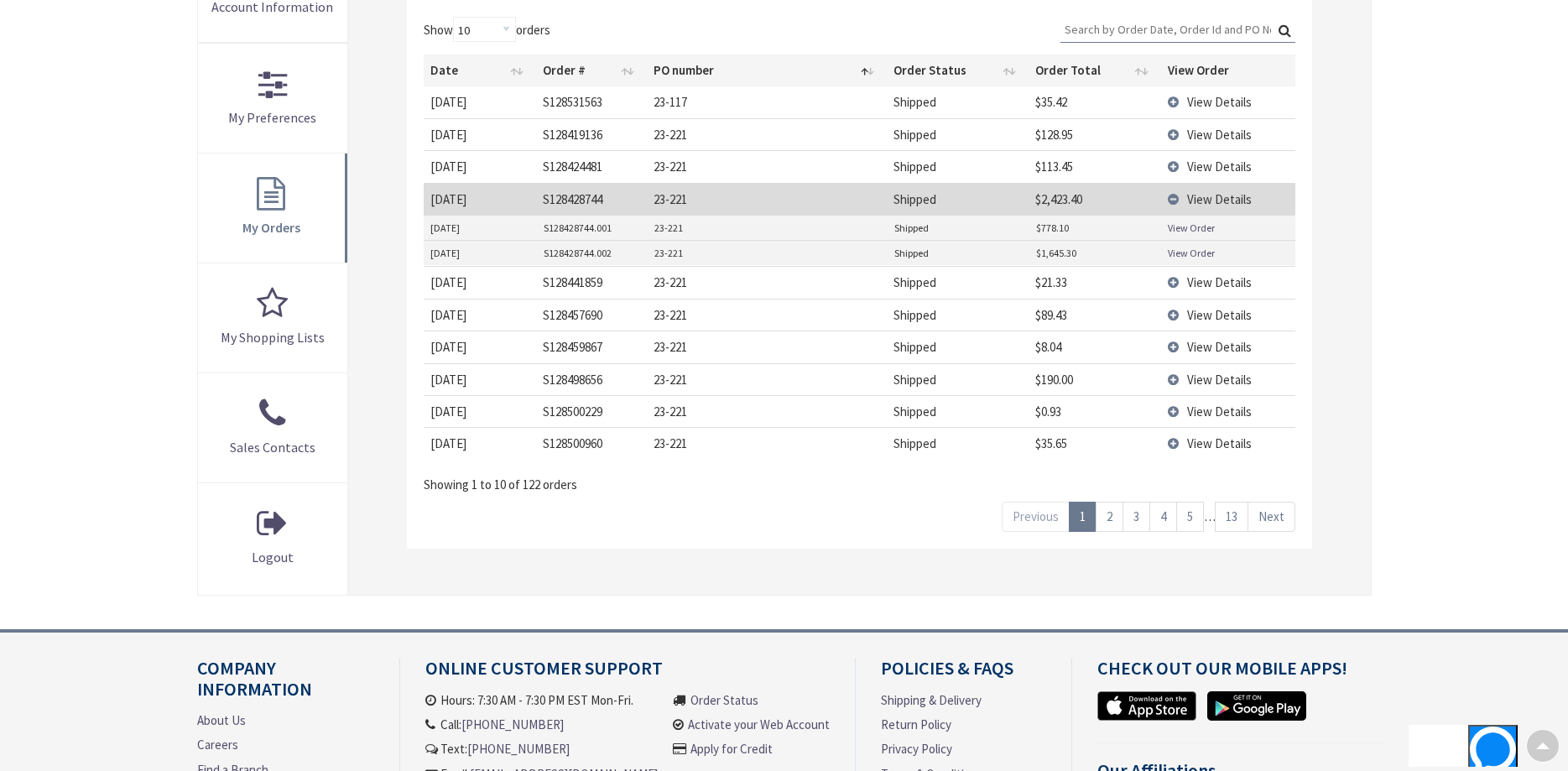
scroll to position [86, 0]
